Goal: Information Seeking & Learning: Learn about a topic

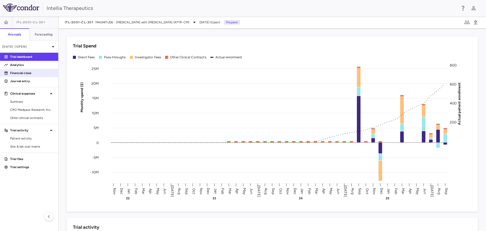
click at [33, 72] on p "Financial close" at bounding box center [32, 73] width 44 height 5
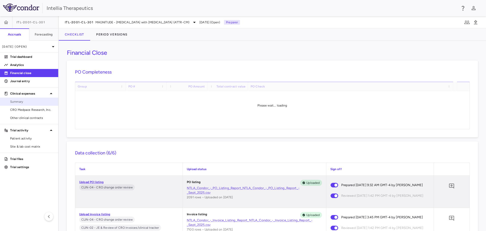
click at [28, 100] on span "Summary" at bounding box center [32, 101] width 44 height 5
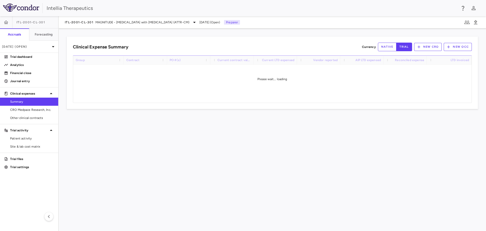
drag, startPoint x: 26, startPoint y: 106, endPoint x: 36, endPoint y: 100, distance: 11.9
click at [25, 106] on link "CRO Medpace Research, Inc." at bounding box center [29, 110] width 58 height 8
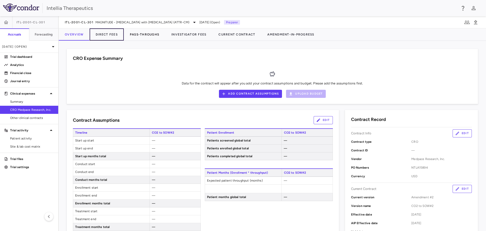
drag, startPoint x: 105, startPoint y: 37, endPoint x: 127, endPoint y: 40, distance: 22.2
click at [105, 37] on button "Direct Fees" at bounding box center [107, 34] width 34 height 12
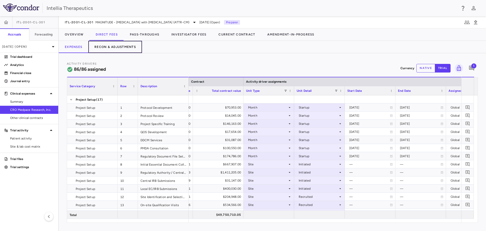
click at [124, 48] on button "Recon & Adjustments" at bounding box center [115, 47] width 54 height 12
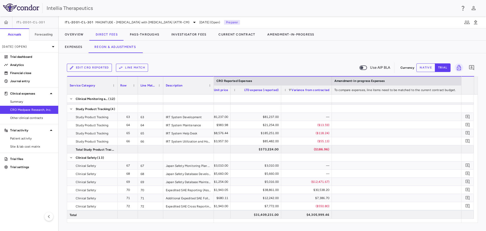
scroll to position [601, 0]
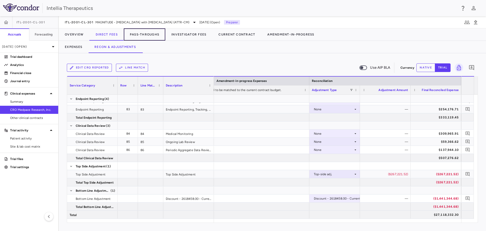
drag, startPoint x: 138, startPoint y: 33, endPoint x: 180, endPoint y: 43, distance: 43.2
click at [138, 33] on button "Pass-Throughs" at bounding box center [145, 34] width 42 height 12
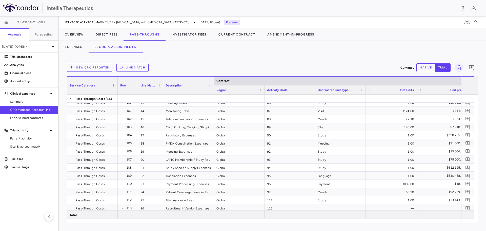
scroll to position [152, 0]
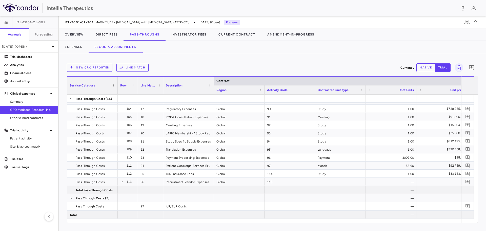
drag, startPoint x: 232, startPoint y: 222, endPoint x: 239, endPoint y: 218, distance: 8.3
click at [238, 220] on div "Service Category Drag here to set column labels Service Category Row 8" at bounding box center [272, 149] width 411 height 147
drag, startPoint x: 240, startPoint y: 218, endPoint x: 260, endPoint y: 216, distance: 20.4
click at [260, 216] on div at bounding box center [239, 214] width 51 height 8
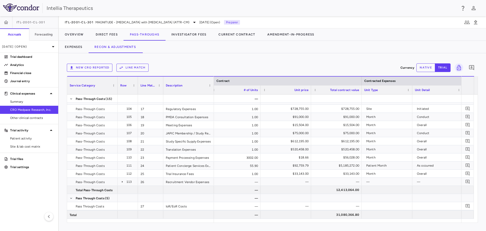
scroll to position [0, 314]
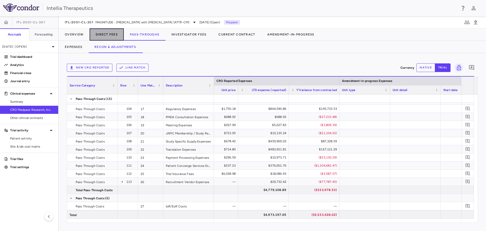
click at [101, 35] on button "Direct Fees" at bounding box center [107, 34] width 34 height 12
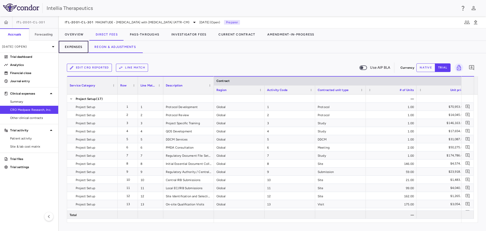
click at [82, 48] on button "Expenses" at bounding box center [74, 47] width 30 height 12
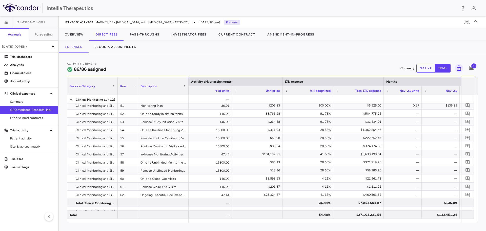
drag, startPoint x: 428, startPoint y: 6, endPoint x: 419, endPoint y: 8, distance: 8.7
click at [428, 6] on div "Intellia Therapeutics" at bounding box center [252, 8] width 410 height 8
